Goal: Information Seeking & Learning: Learn about a topic

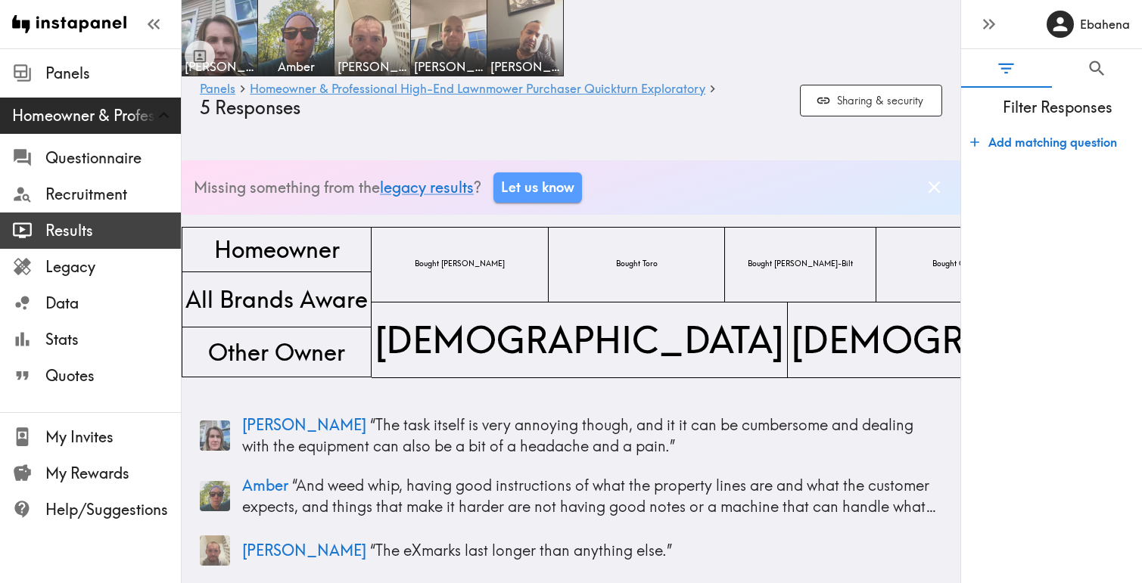
click at [99, 238] on span "Results" at bounding box center [112, 230] width 135 height 21
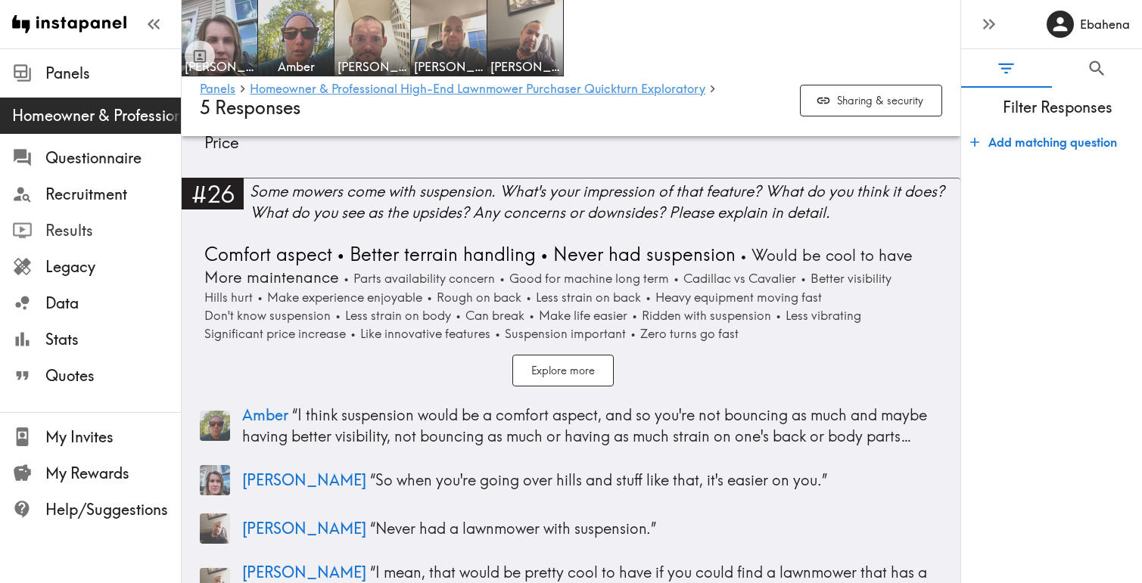
scroll to position [7056, 0]
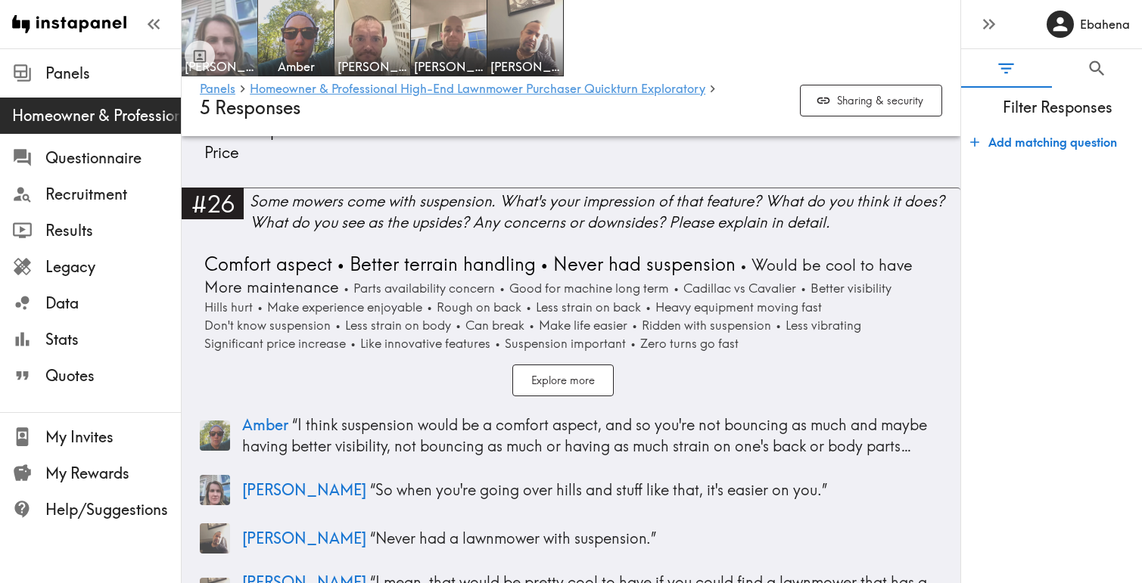
click at [237, 45] on img at bounding box center [219, 37] width 79 height 79
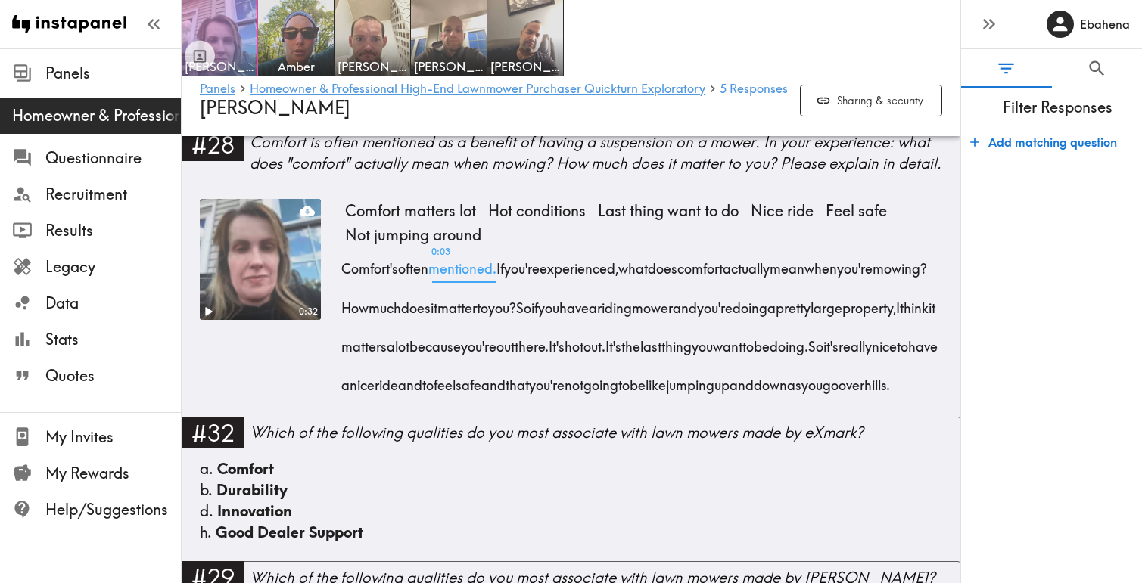
scroll to position [4042, 0]
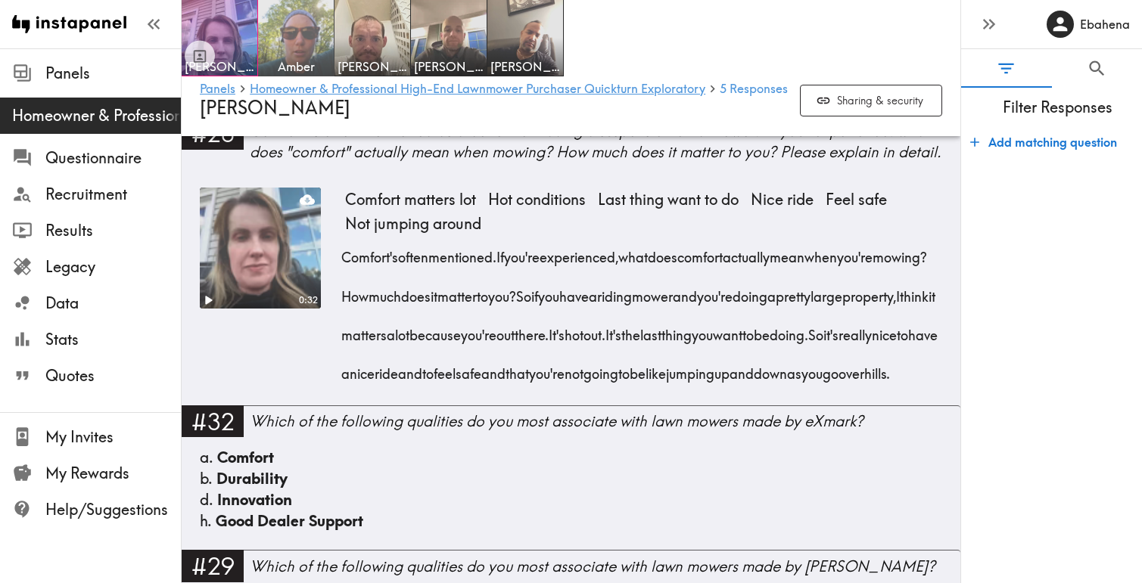
click at [301, 49] on img at bounding box center [296, 37] width 79 height 79
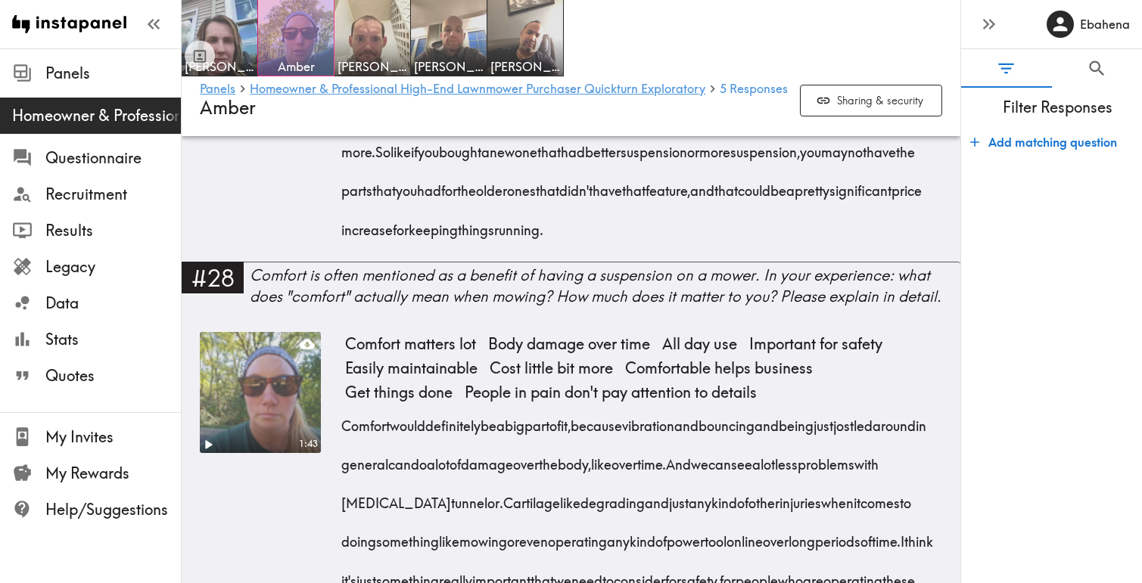
scroll to position [4277, 0]
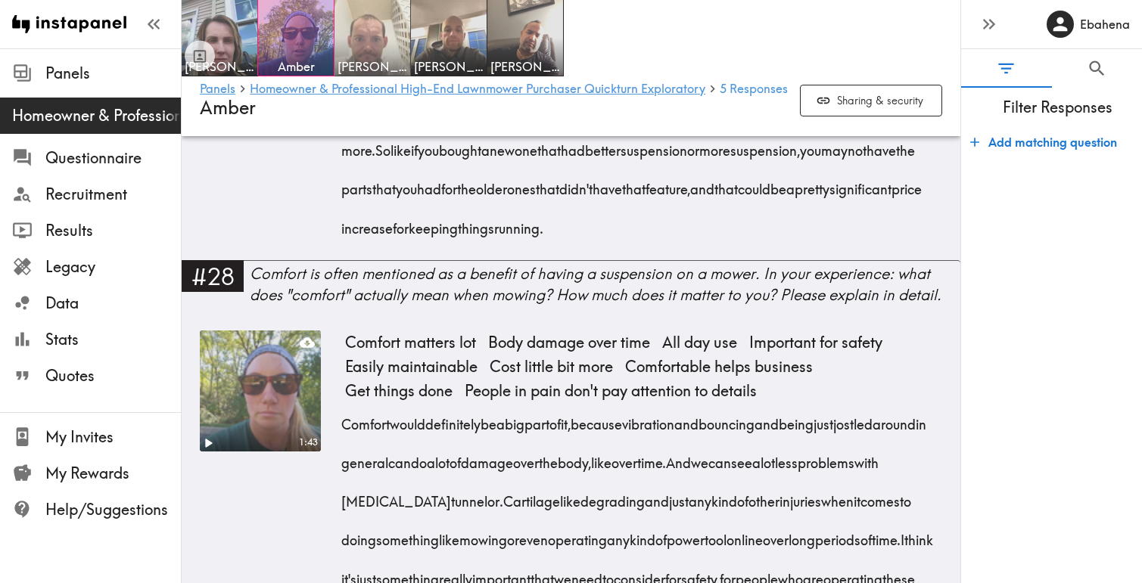
click at [391, 49] on img at bounding box center [372, 37] width 79 height 79
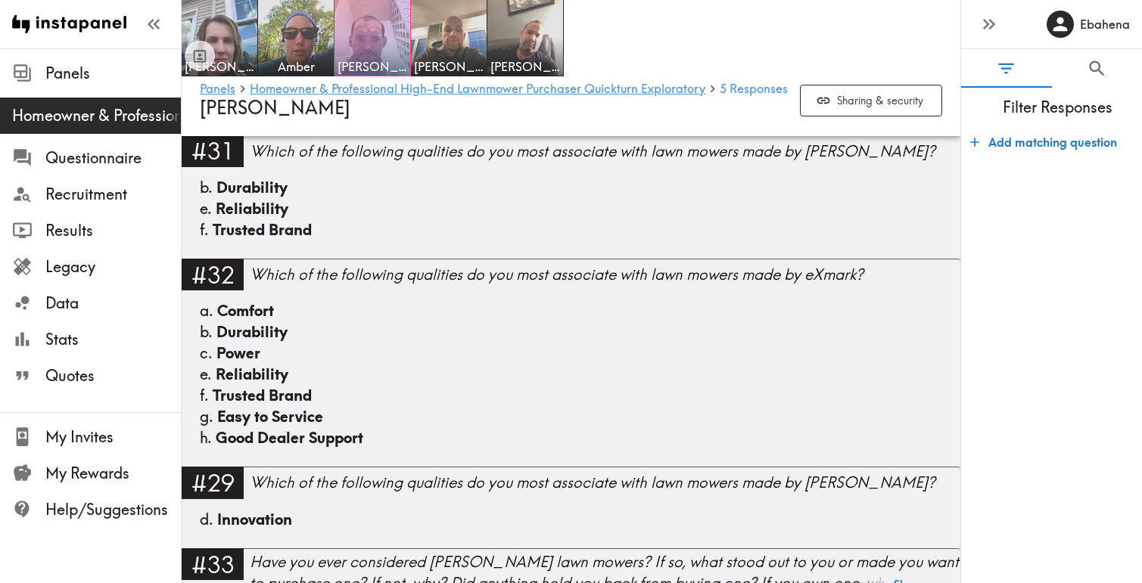
scroll to position [3842, 0]
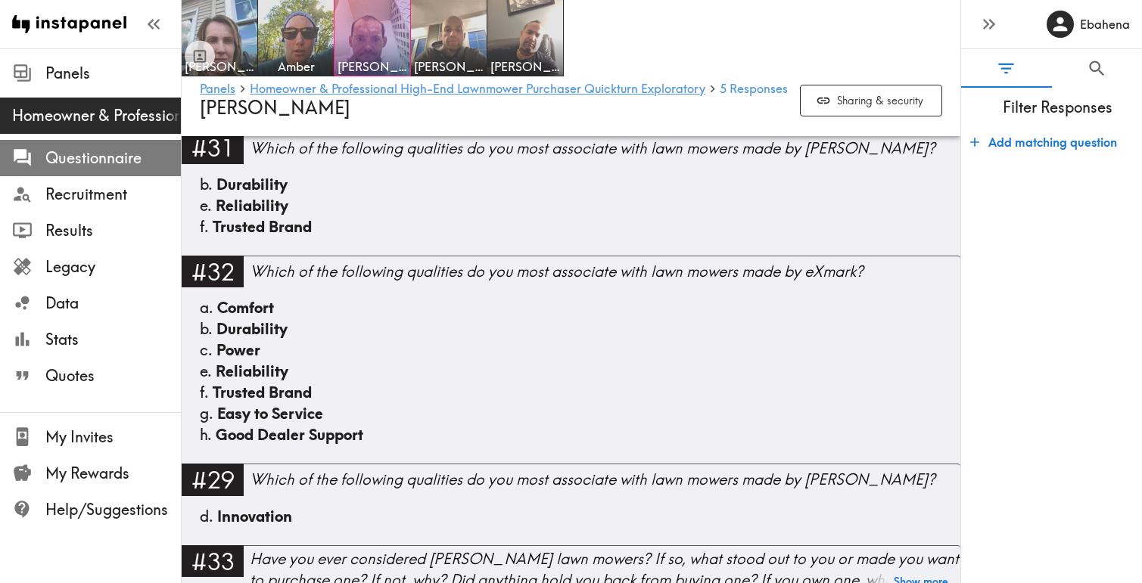
click at [126, 165] on span "Questionnaire" at bounding box center [112, 158] width 135 height 21
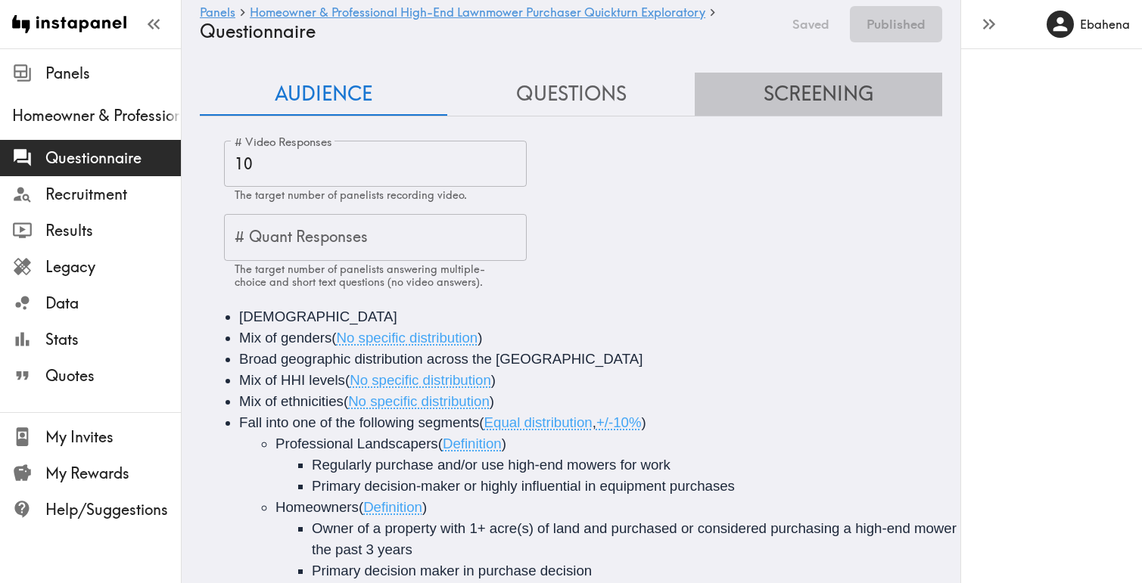
click at [780, 96] on button "Screening" at bounding box center [818, 94] width 247 height 43
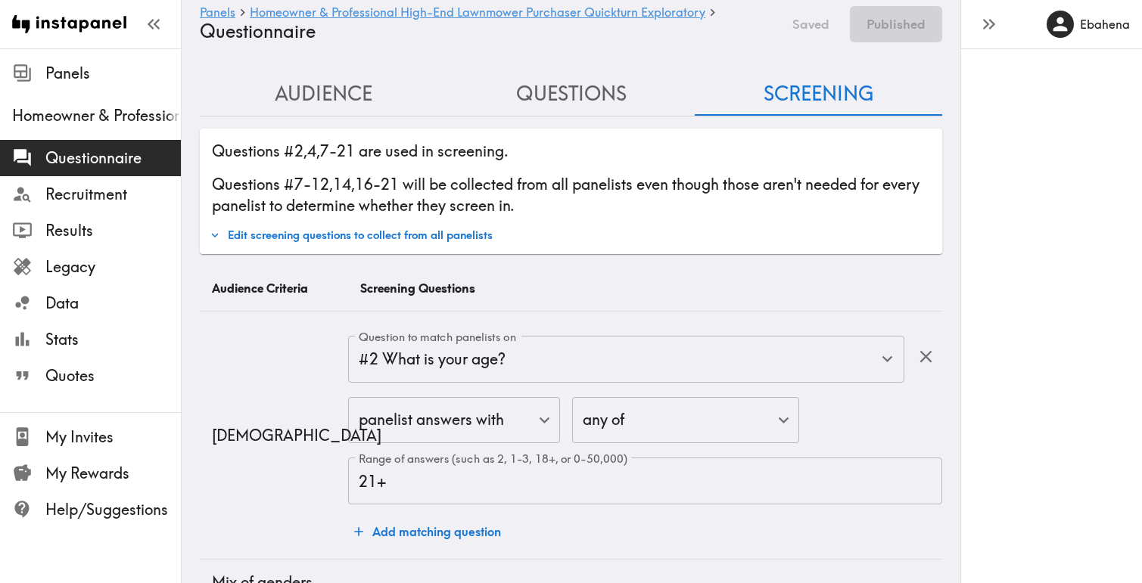
click at [598, 90] on button "Questions" at bounding box center [570, 94] width 247 height 43
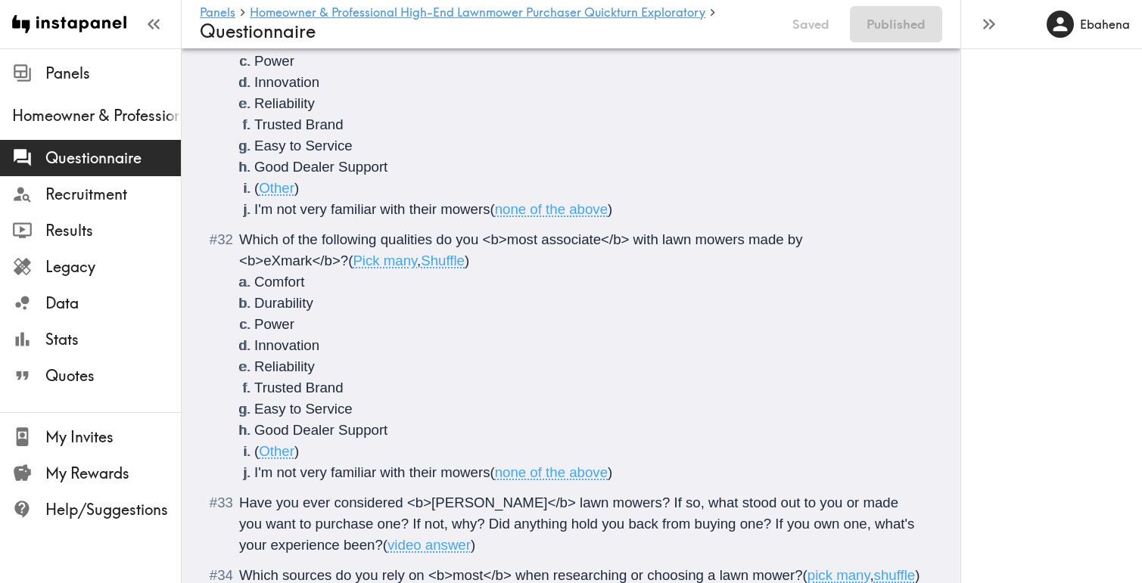
scroll to position [5544, 0]
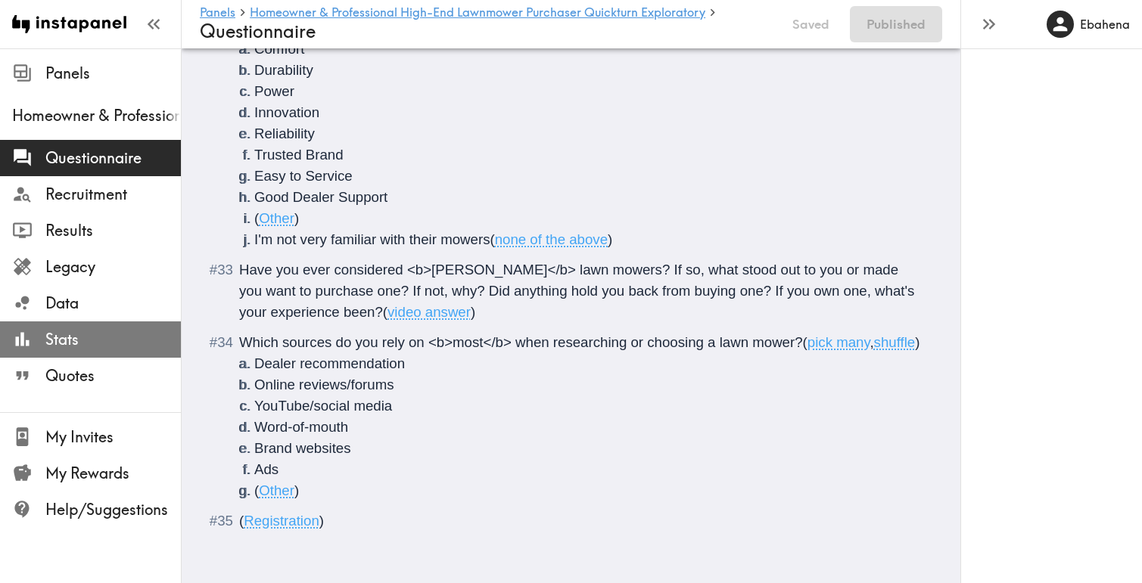
click at [100, 355] on div "Stats" at bounding box center [90, 339] width 181 height 39
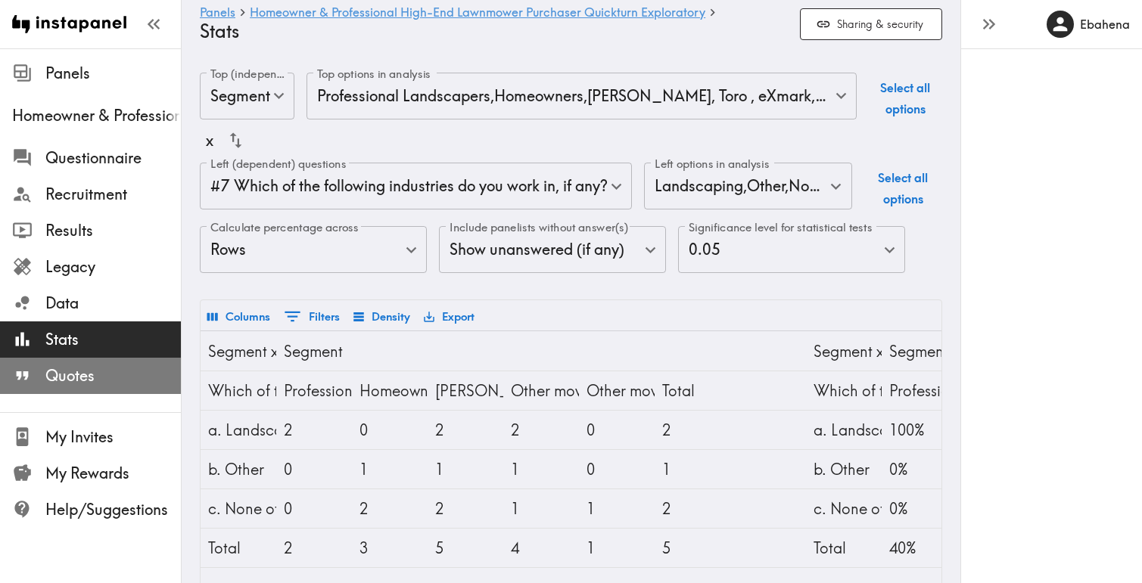
click at [95, 369] on span "Quotes" at bounding box center [112, 376] width 135 height 21
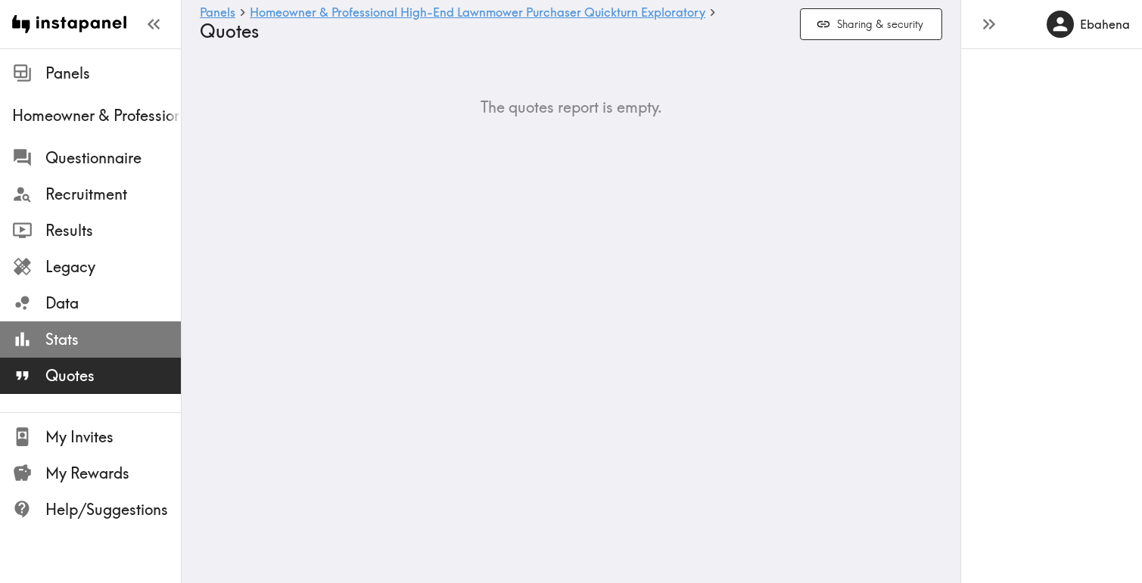
click at [95, 335] on span "Stats" at bounding box center [112, 339] width 135 height 21
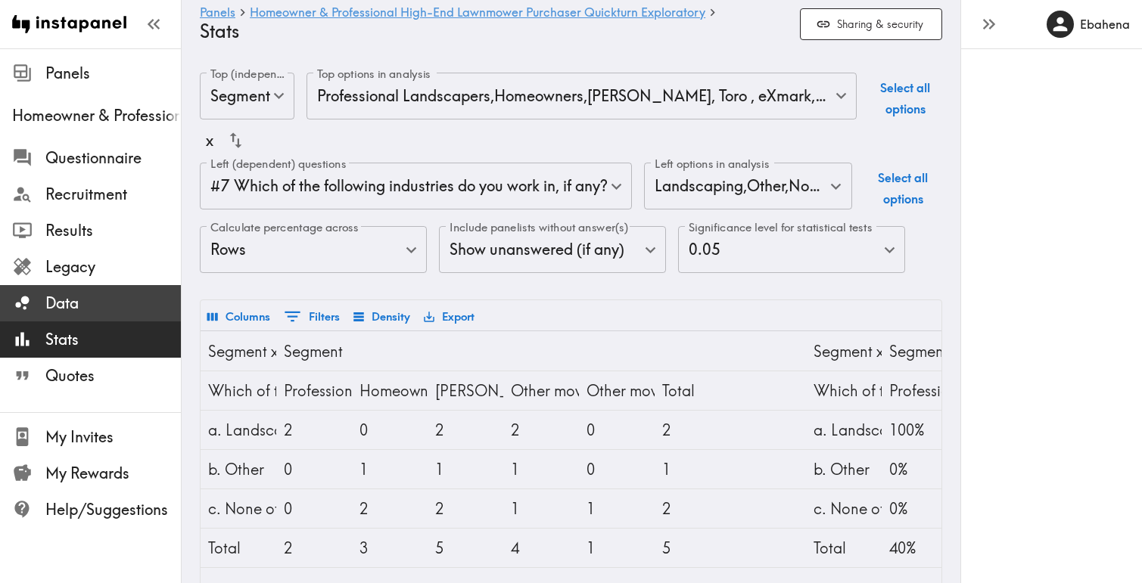
click at [120, 290] on span "Data" at bounding box center [112, 303] width 135 height 27
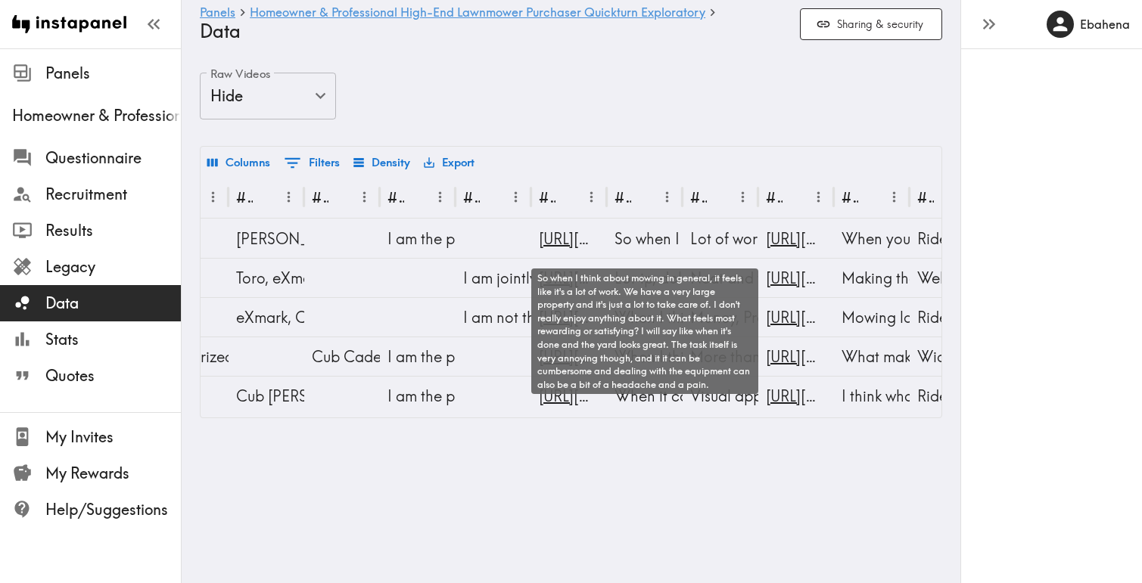
scroll to position [0, 2111]
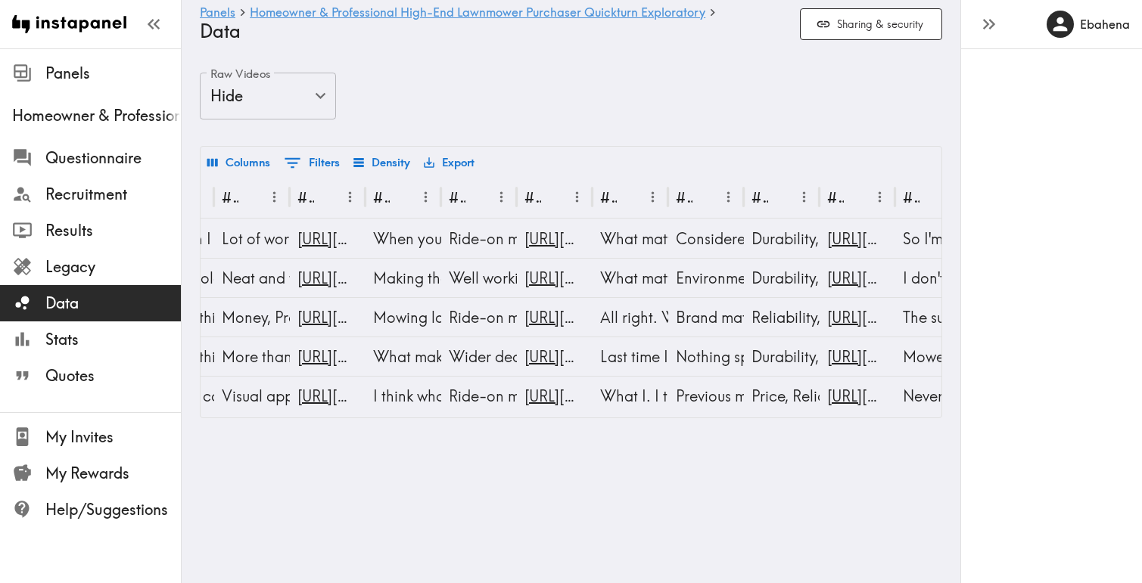
click at [443, 160] on button "Export" at bounding box center [449, 163] width 58 height 26
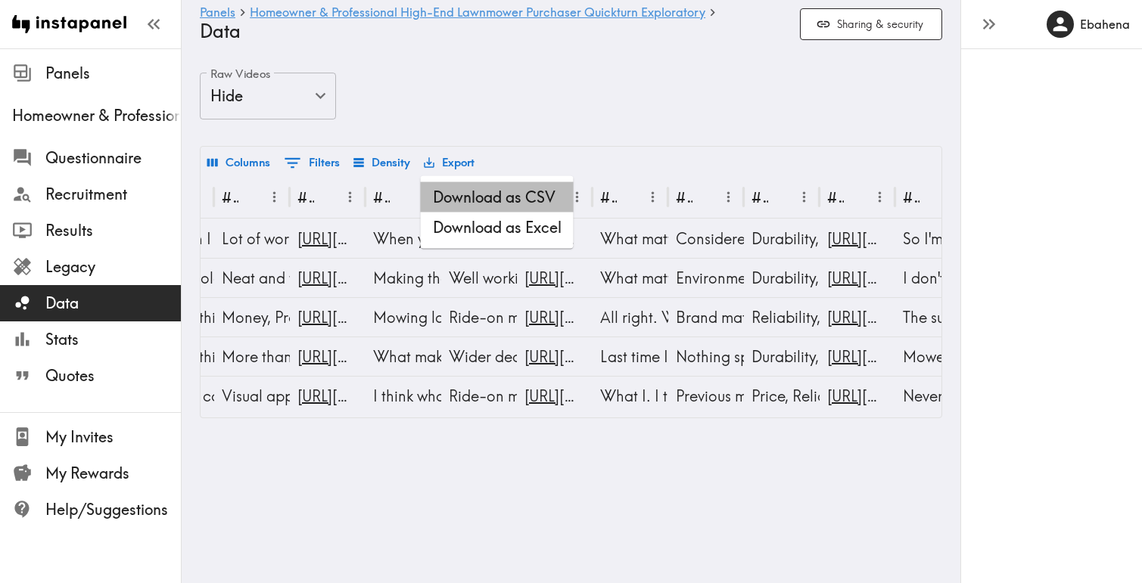
click at [490, 201] on li "Download as CSV" at bounding box center [497, 197] width 153 height 30
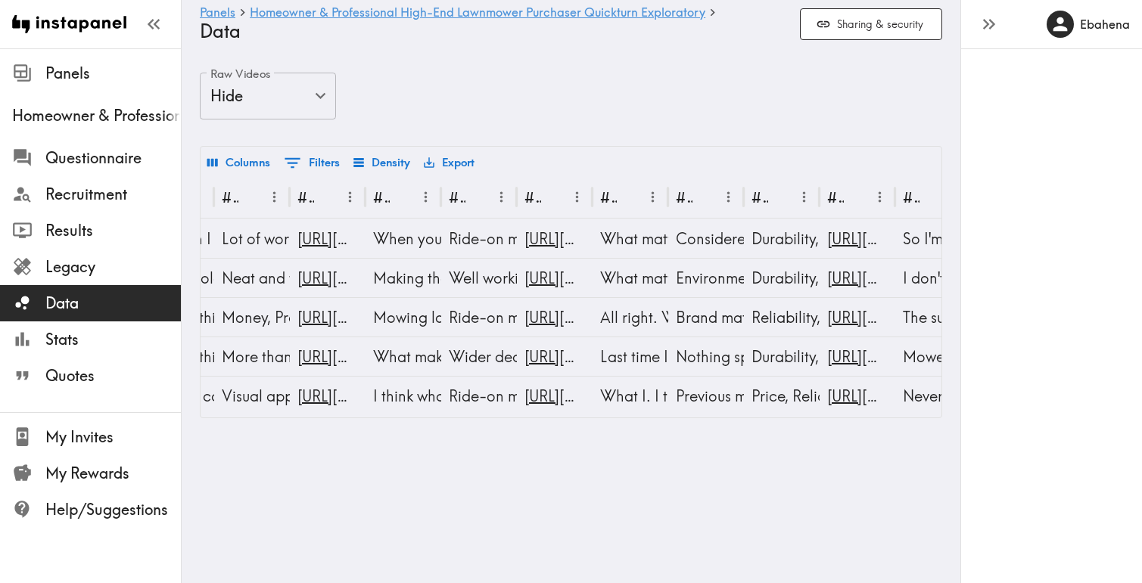
click at [450, 163] on button "Export" at bounding box center [449, 163] width 58 height 26
click at [483, 224] on li "Download as Excel" at bounding box center [497, 228] width 153 height 30
click at [578, 443] on html "Instapanel - Panels - Homeowner & Professional High-End Lawnmower Purchaser Qui…" at bounding box center [571, 221] width 1142 height 443
click at [875, 31] on button "Sharing & security" at bounding box center [871, 24] width 142 height 33
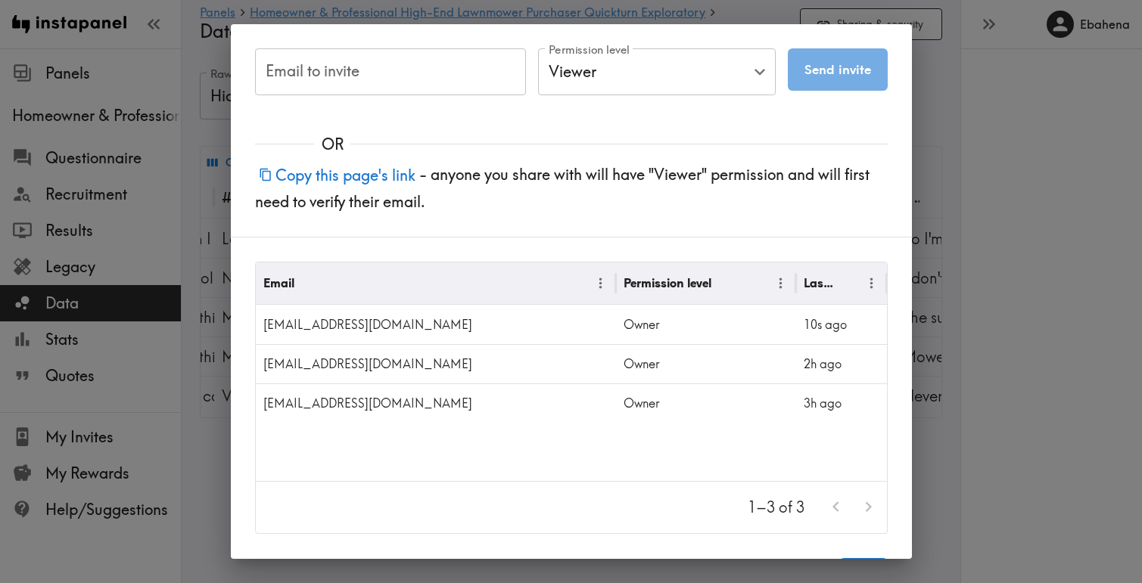
click at [1006, 160] on div "Email to invite Email to invite Permission level Viewer Viewer Permission level…" at bounding box center [571, 291] width 1142 height 583
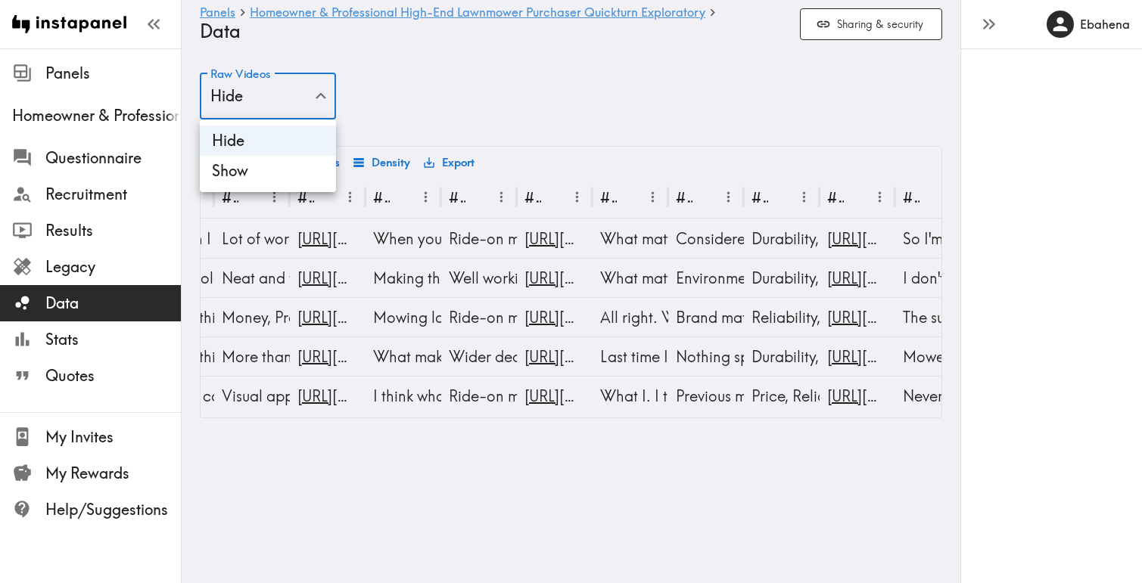
click at [294, 95] on body "Instapanel - Panels - Homeowner & Professional High-End Lawnmower Purchaser Qui…" at bounding box center [571, 245] width 1142 height 394
click at [263, 175] on li "Show" at bounding box center [268, 171] width 136 height 30
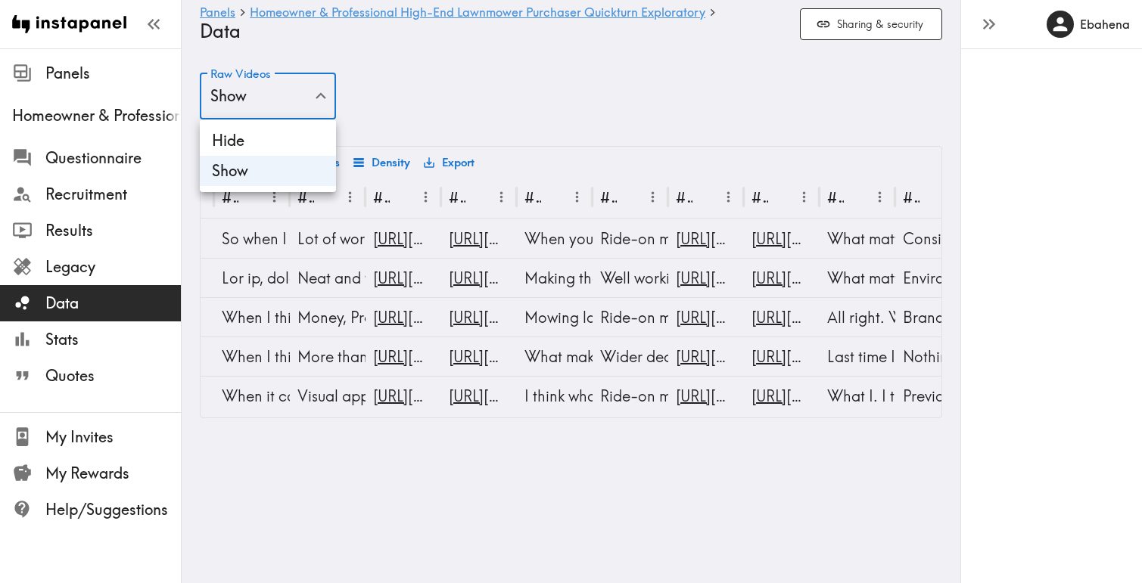
click at [285, 96] on body "Instapanel - Panels - Homeowner & Professional High-End Lawnmower Purchaser Qui…" at bounding box center [571, 245] width 1142 height 394
click at [266, 137] on li "Hide" at bounding box center [268, 141] width 136 height 30
type input "false"
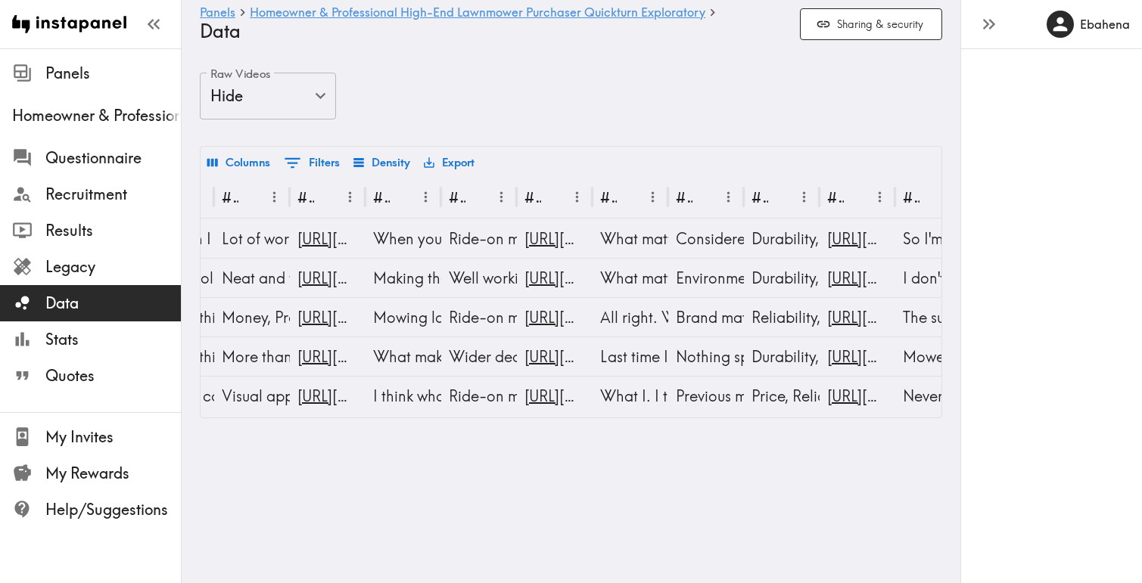
click at [491, 95] on div "Raw Videos Hide false Raw Videos" at bounding box center [571, 109] width 742 height 73
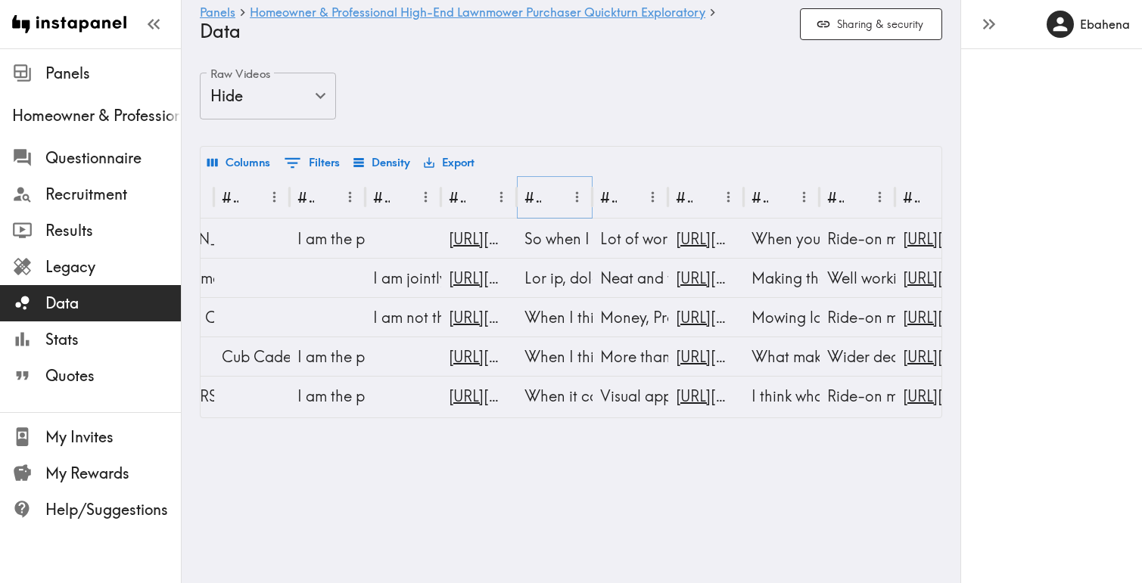
click at [556, 198] on icon "Sort" at bounding box center [554, 197] width 16 height 16
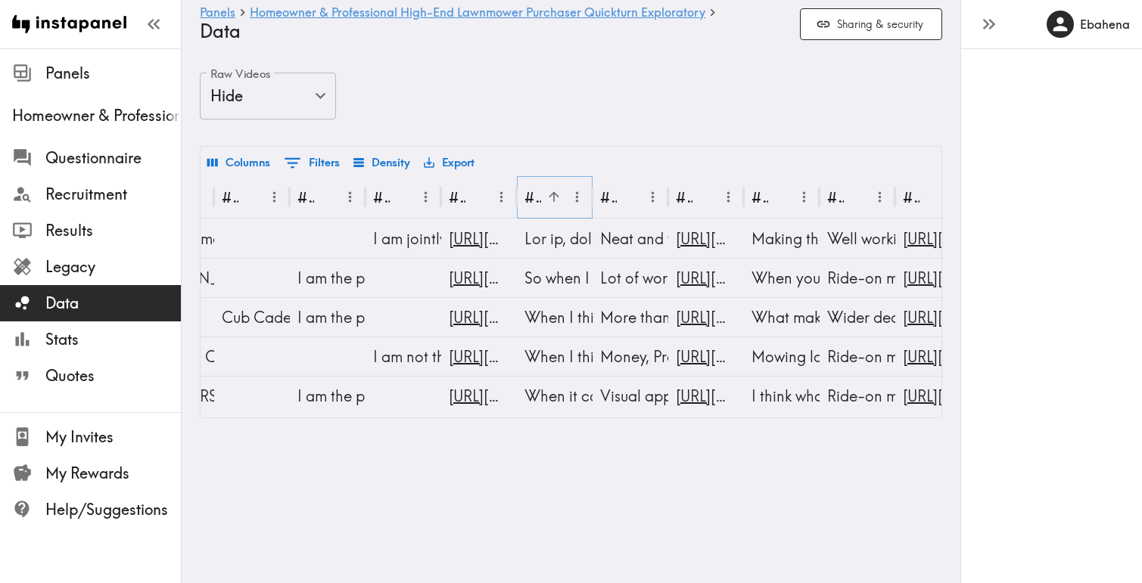
click at [556, 198] on icon "Sort" at bounding box center [554, 197] width 16 height 16
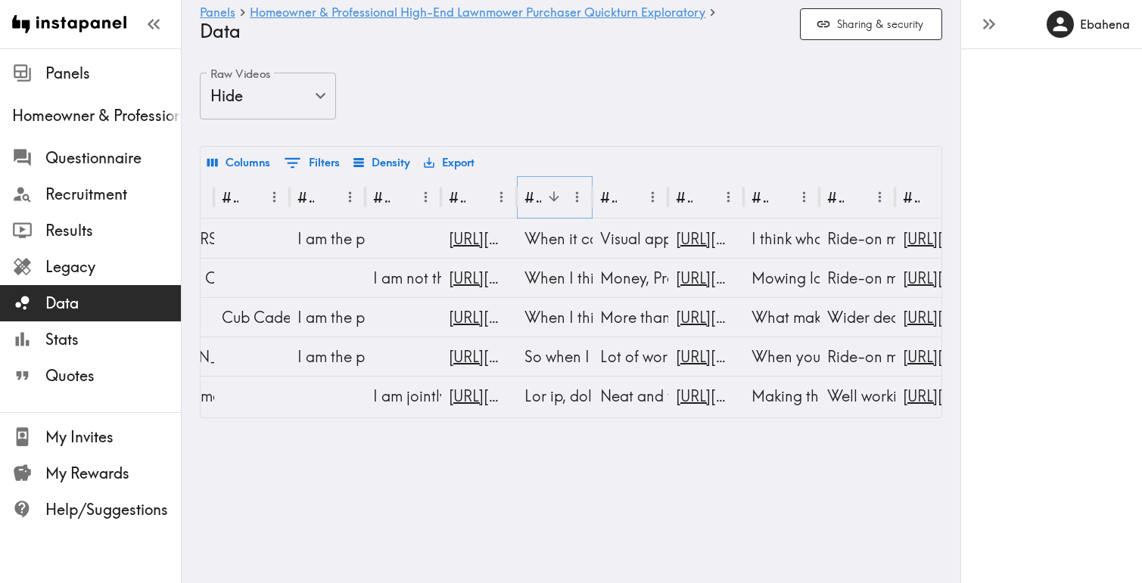
click at [581, 198] on icon "Menu" at bounding box center [577, 197] width 16 height 16
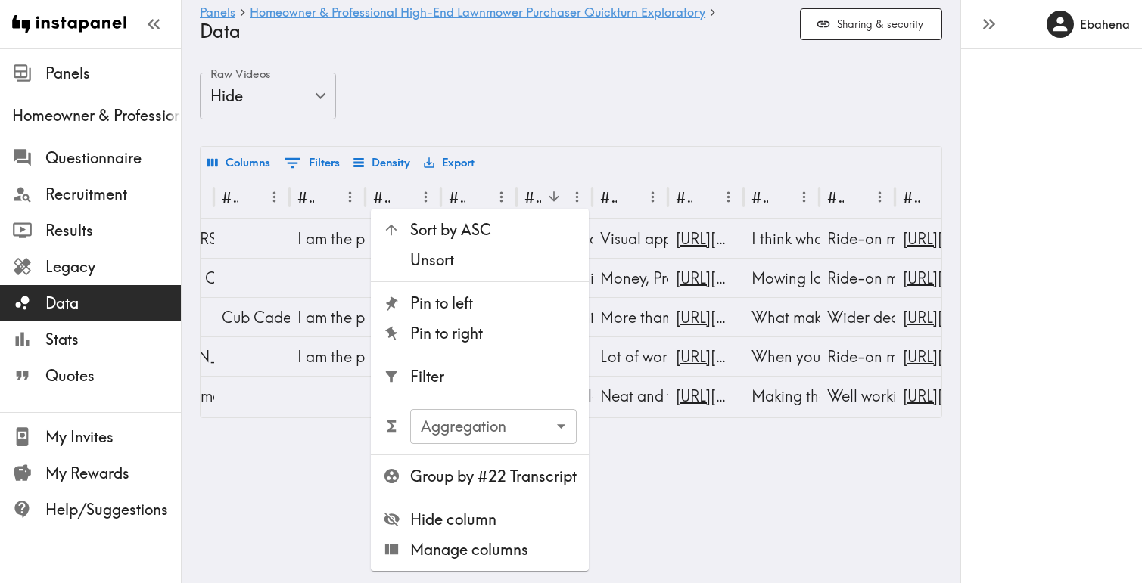
click at [534, 256] on span "Unsort" at bounding box center [493, 260] width 166 height 21
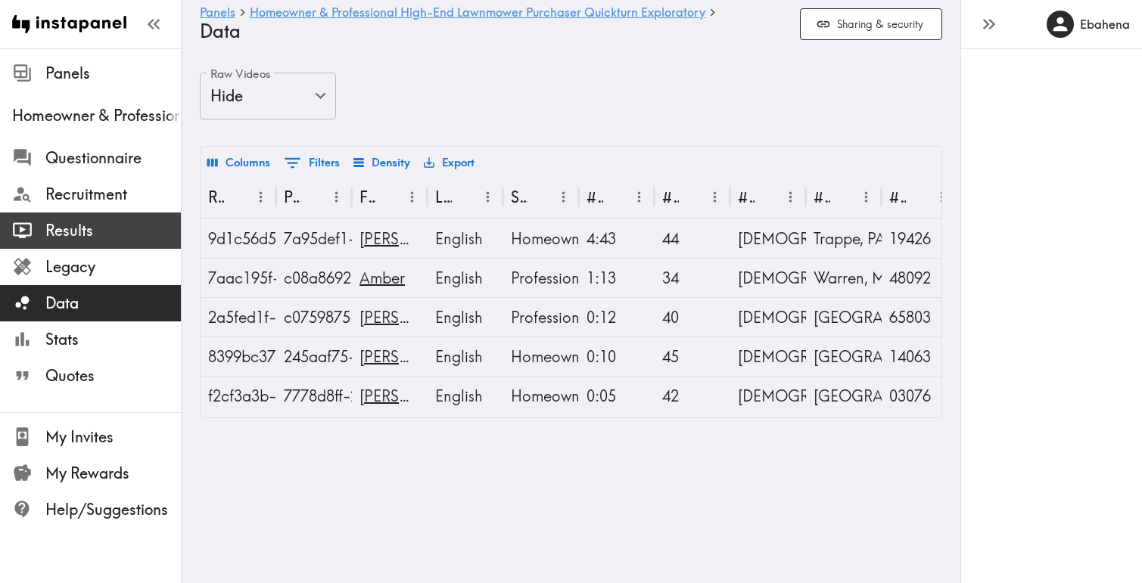
click at [73, 231] on span "Results" at bounding box center [112, 230] width 135 height 21
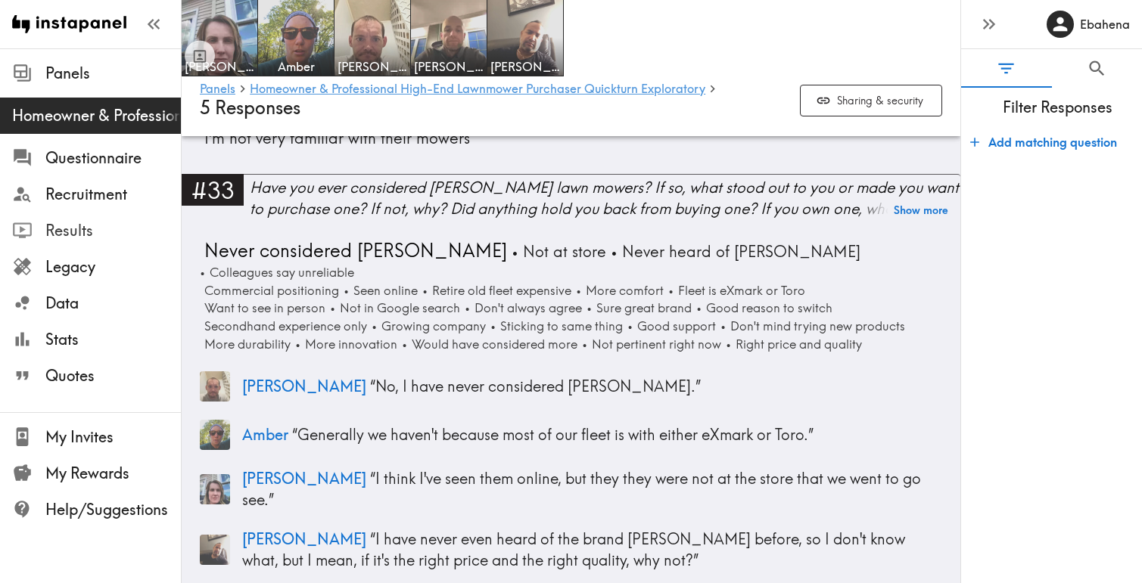
scroll to position [9714, 0]
